Goal: Task Accomplishment & Management: Manage account settings

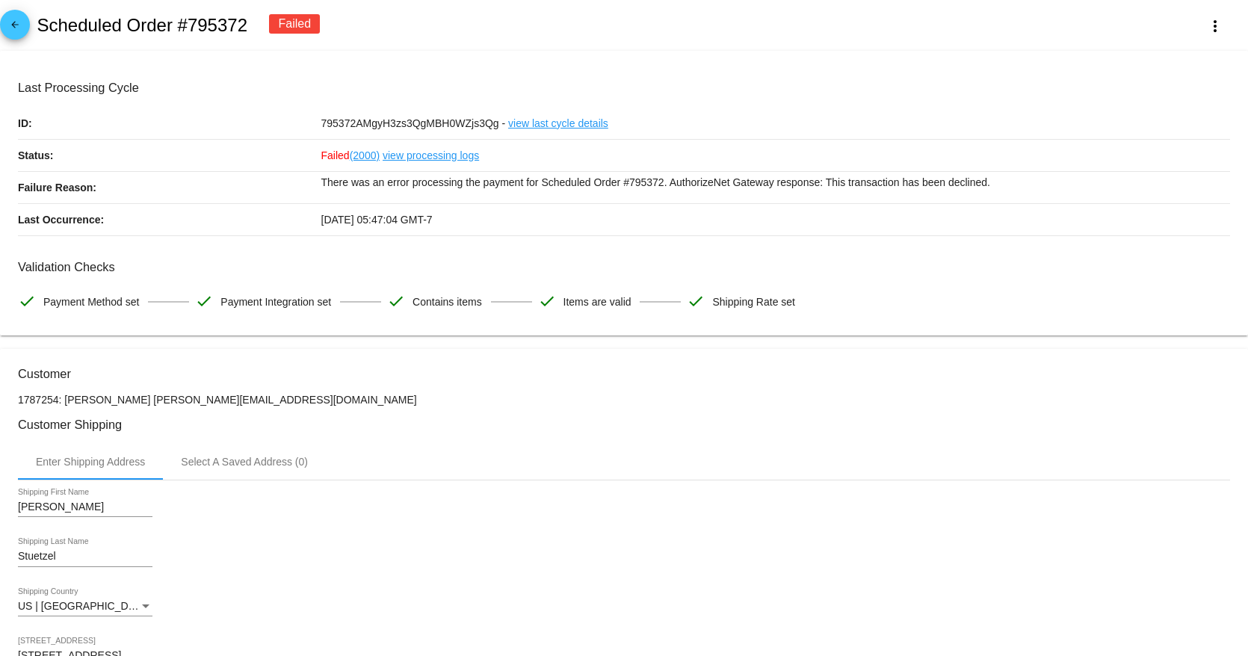
scroll to position [1, 0]
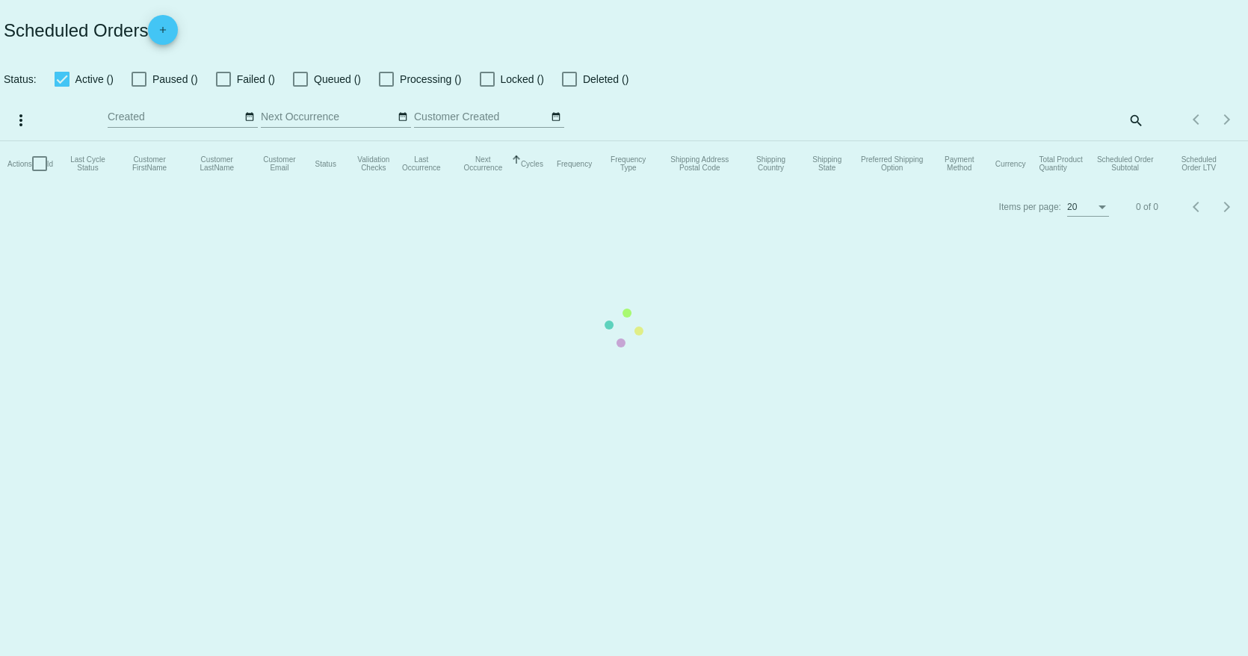
checkbox input "true"
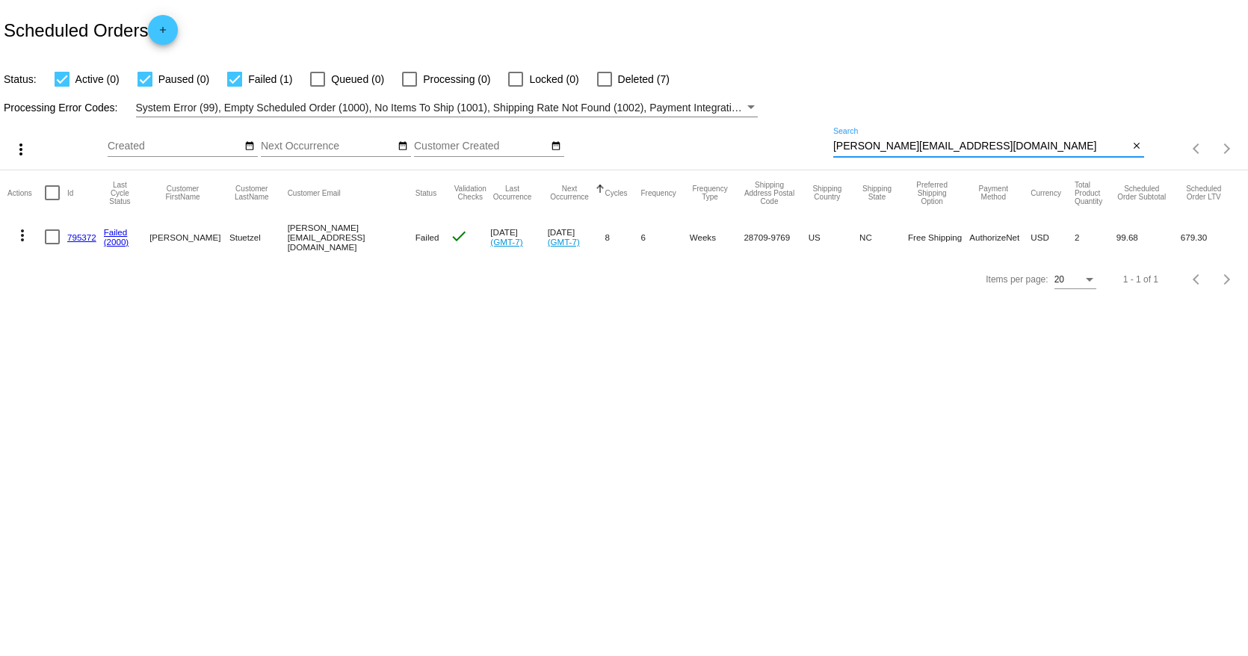
click at [878, 141] on input "[PERSON_NAME][EMAIL_ADDRESS][DOMAIN_NAME]" at bounding box center [980, 147] width 295 height 12
paste input "normshi"
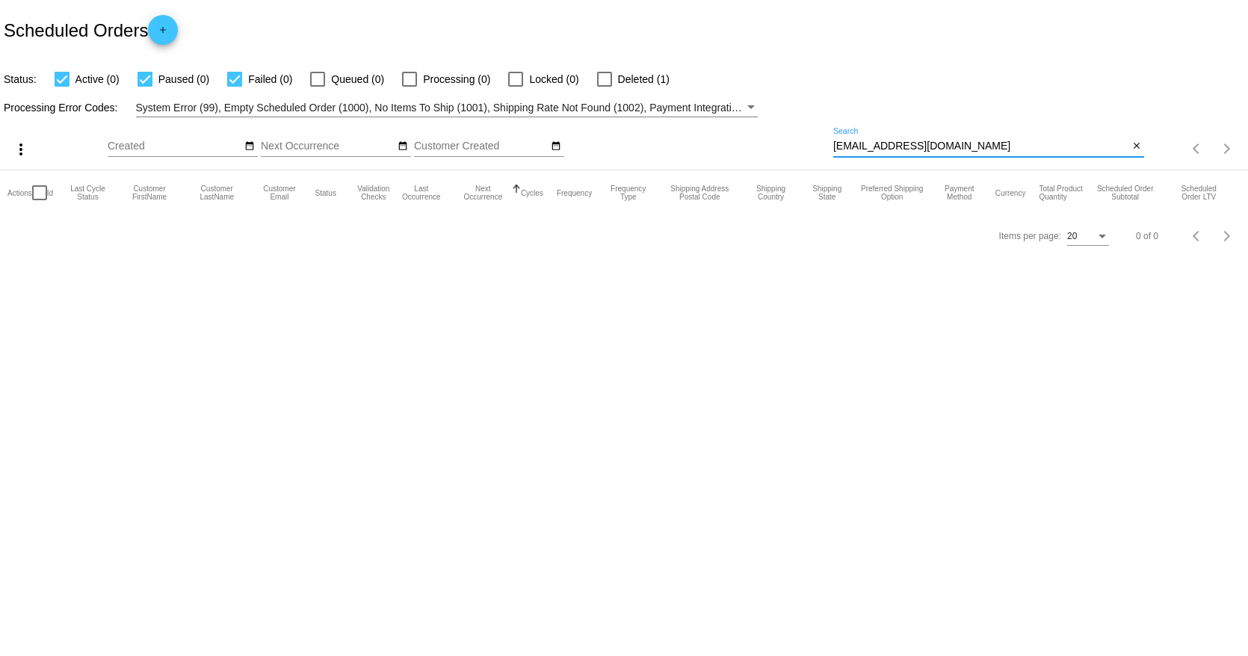
type input "[EMAIL_ADDRESS][DOMAIN_NAME]"
